Goal: Transaction & Acquisition: Purchase product/service

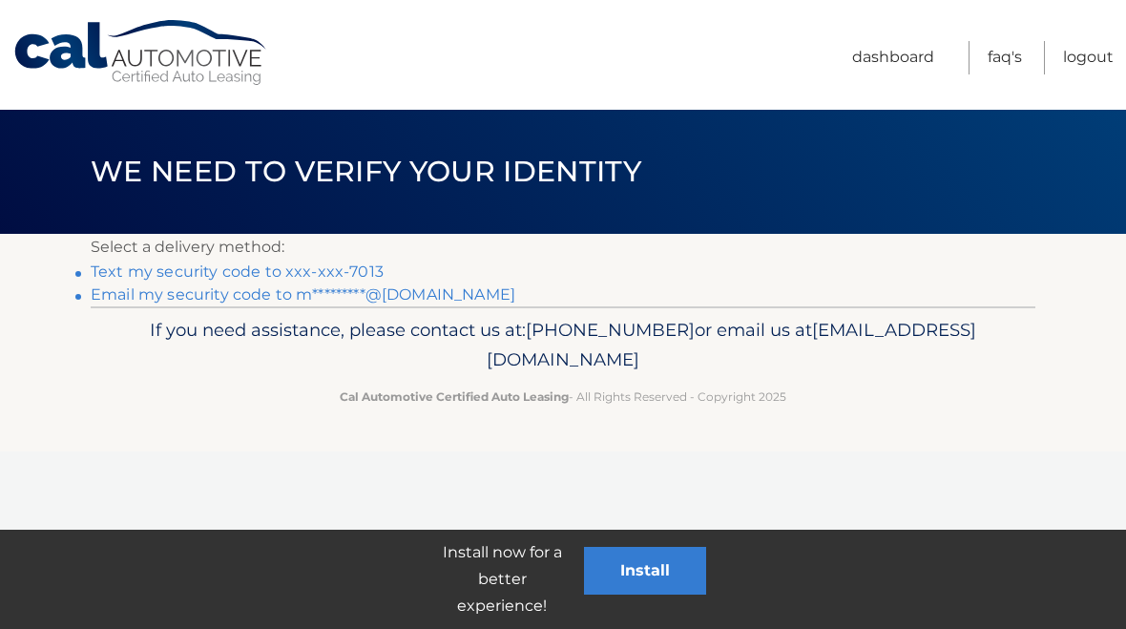
click at [307, 262] on link "Text my security code to xxx-xxx-7013" at bounding box center [237, 271] width 293 height 18
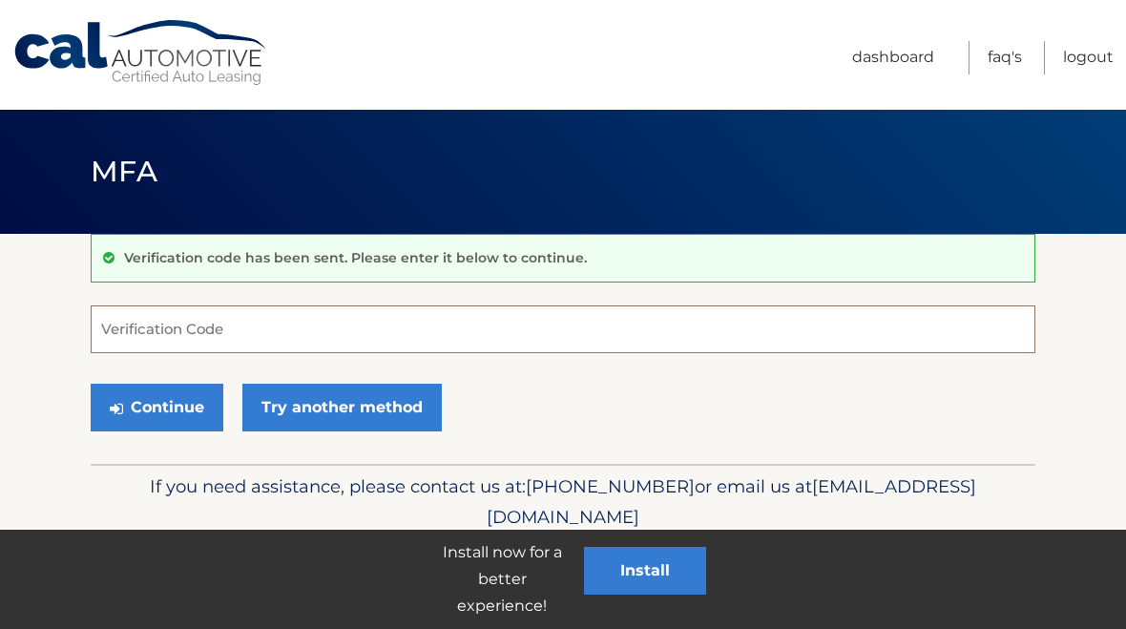
click at [184, 330] on input "Verification Code" at bounding box center [563, 329] width 944 height 48
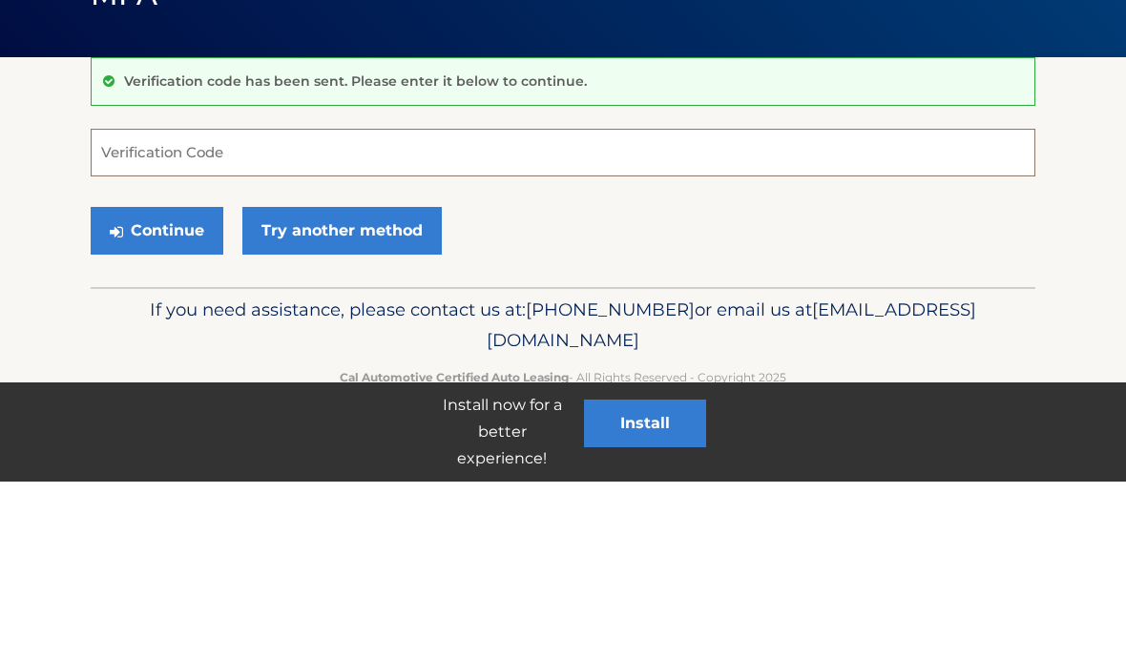
click at [153, 305] on input "Verification Code" at bounding box center [563, 329] width 944 height 48
type input "235724"
click at [177, 383] on button "Continue" at bounding box center [157, 407] width 133 height 48
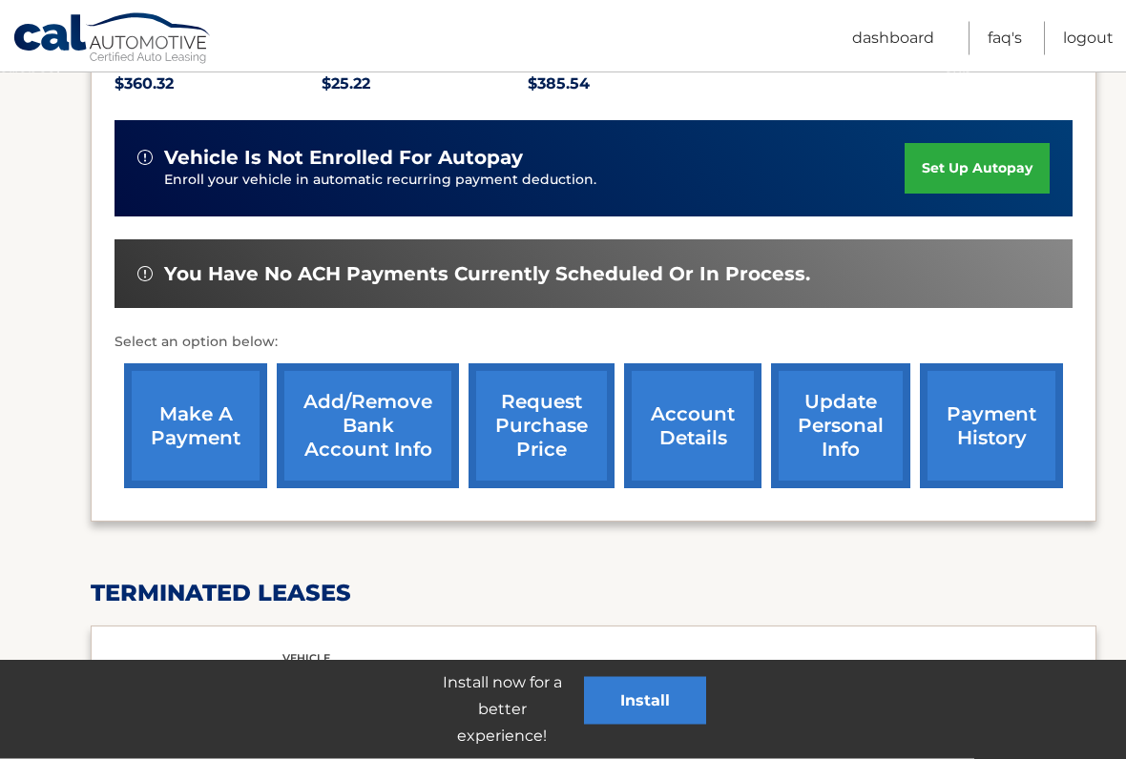
scroll to position [459, 0]
click at [209, 413] on link "make a payment" at bounding box center [195, 425] width 143 height 125
click at [199, 363] on link "make a payment" at bounding box center [195, 425] width 143 height 125
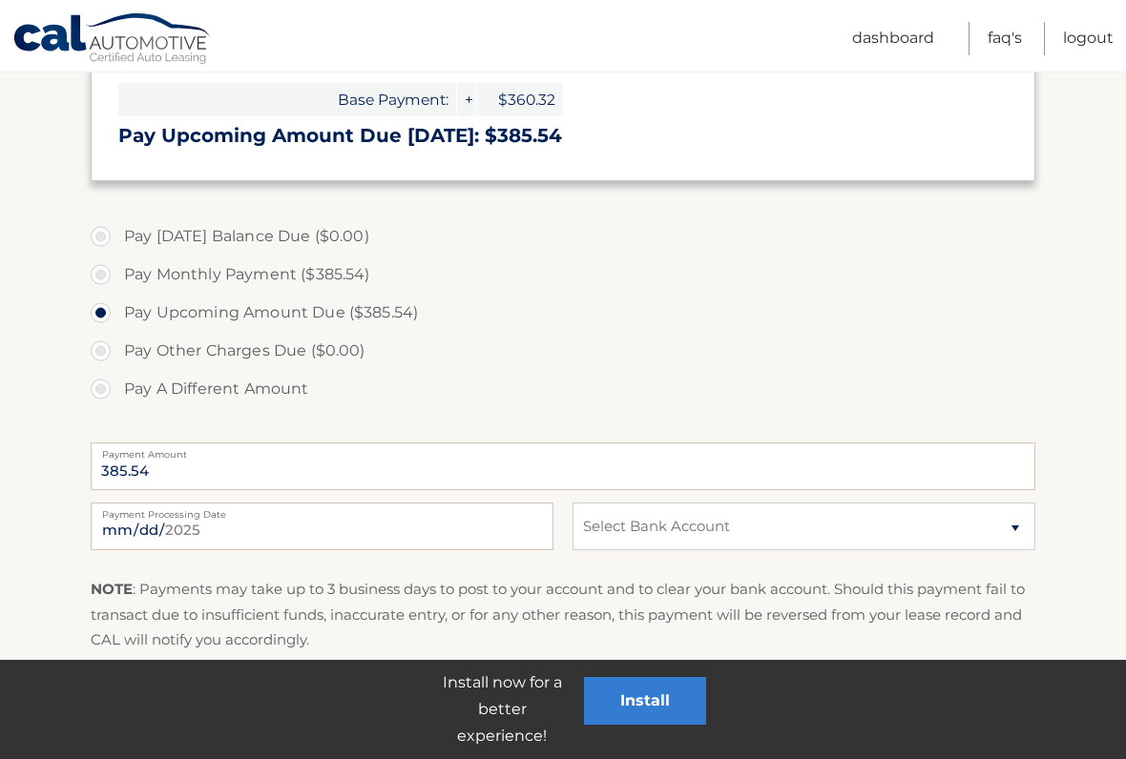
scroll to position [448, 0]
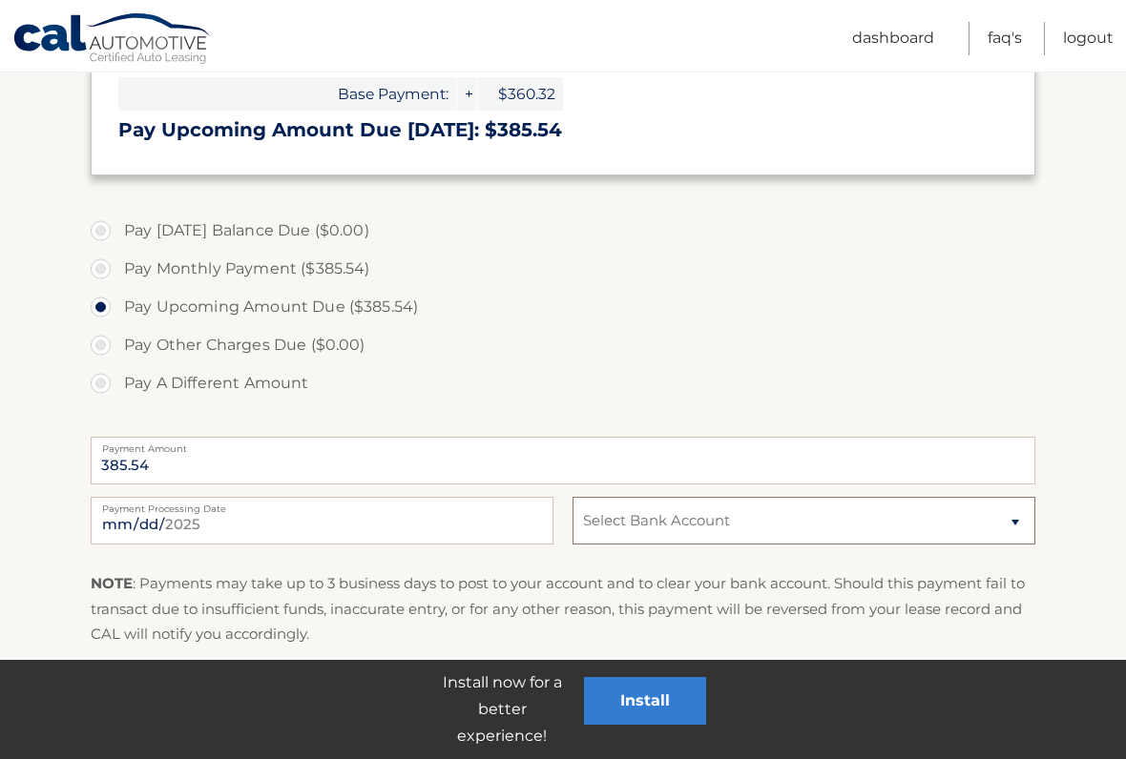
click at [1024, 515] on select "Select Bank Account Checking BANK OF AMERICA, N.A. *****4196 Checking BANK OF A…" at bounding box center [803, 521] width 463 height 48
select select "MWM0N2U3NzktMDgwYy00NGU2LWFmMjktMWJhNTQyZWNiYWIx"
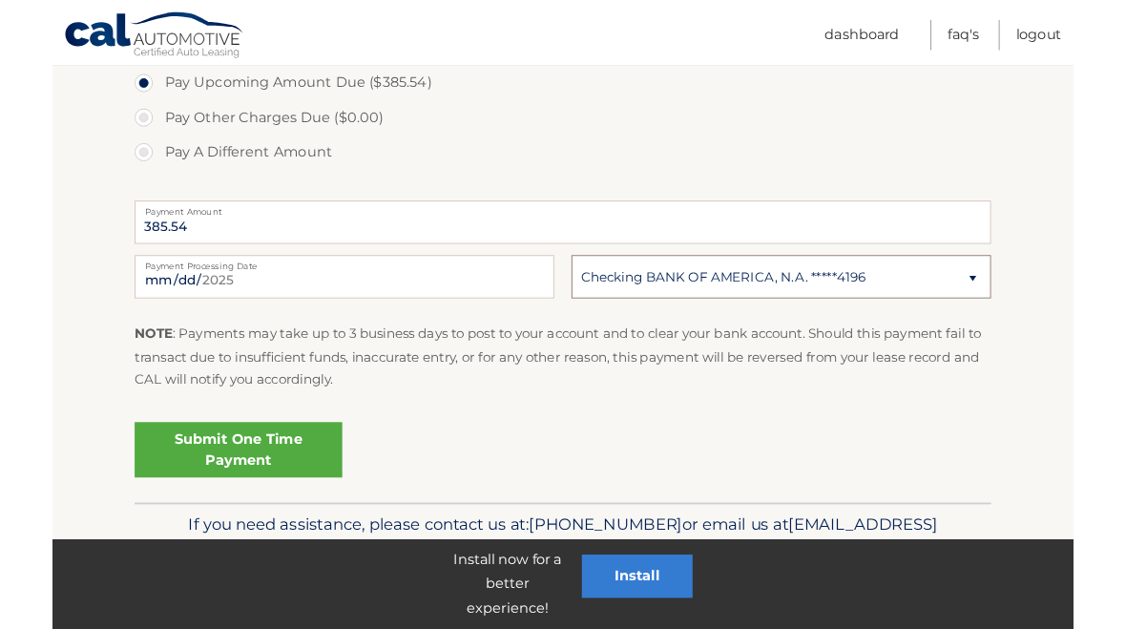
scroll to position [730, 0]
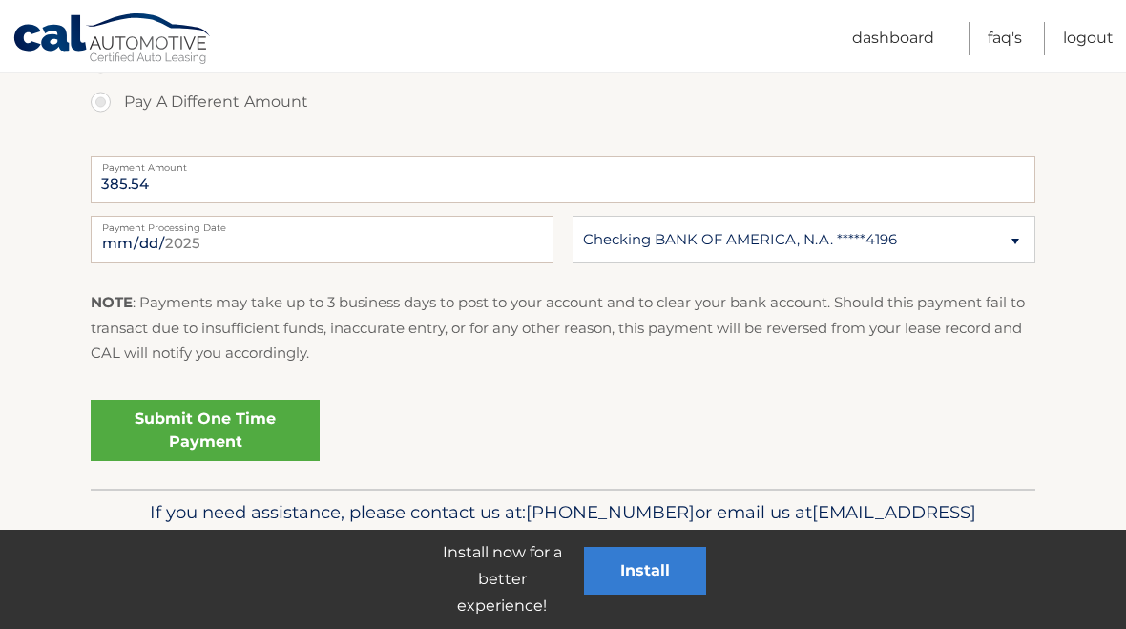
click at [238, 421] on link "Submit One Time Payment" at bounding box center [205, 430] width 229 height 61
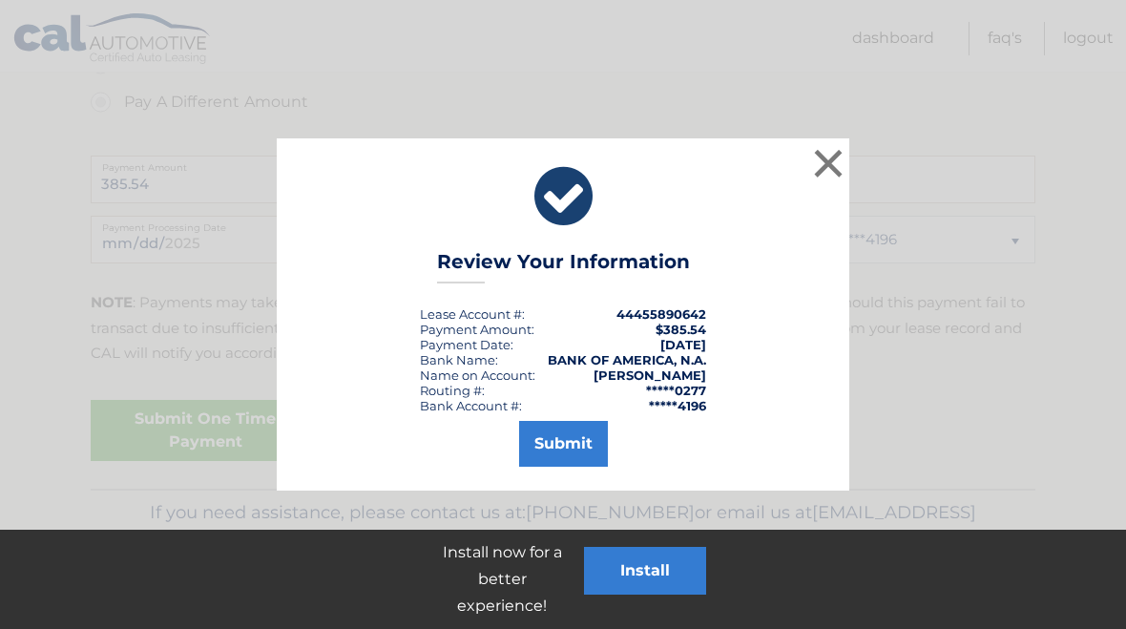
click at [579, 448] on button "Submit" at bounding box center [563, 444] width 89 height 46
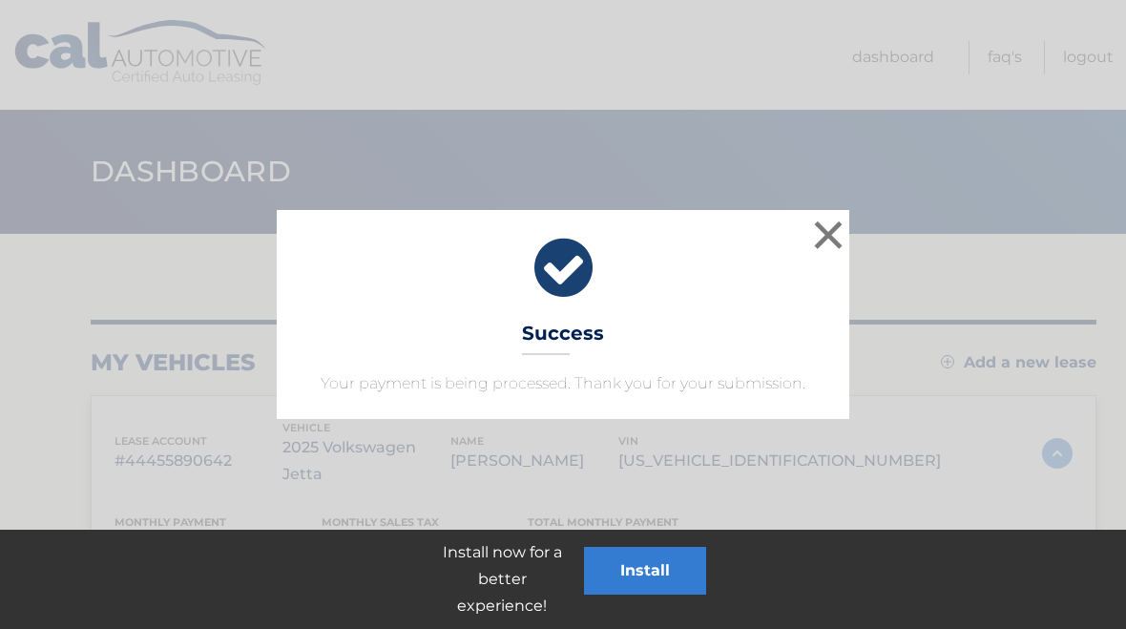
click at [837, 230] on button "×" at bounding box center [828, 235] width 38 height 38
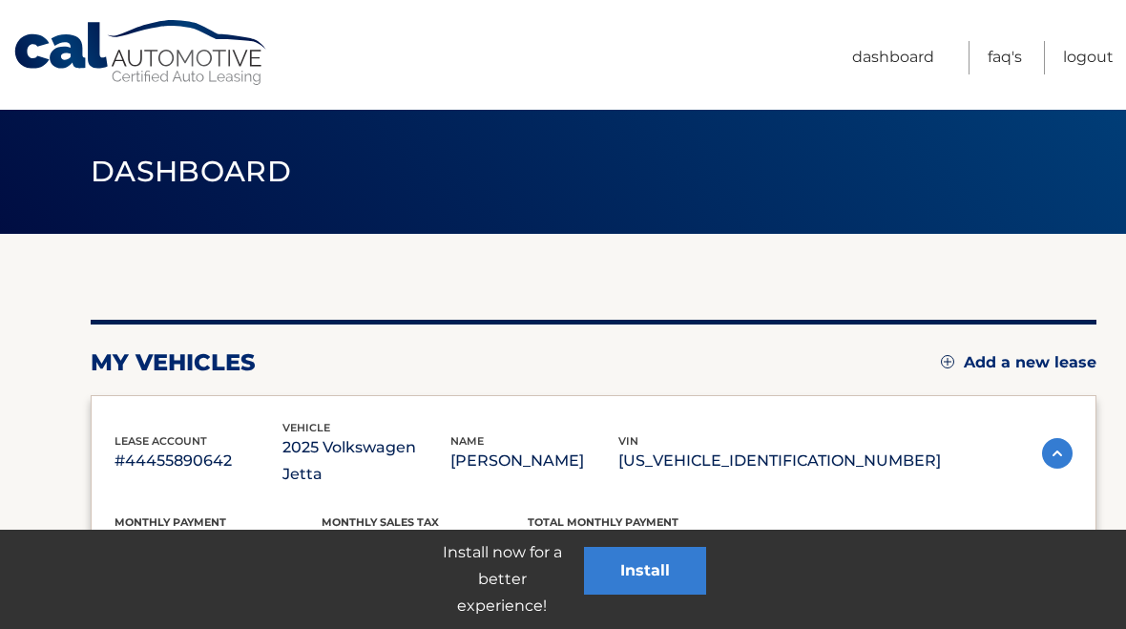
click at [1089, 53] on link "Logout" at bounding box center [1088, 57] width 51 height 33
